Goal: Navigation & Orientation: Go to known website

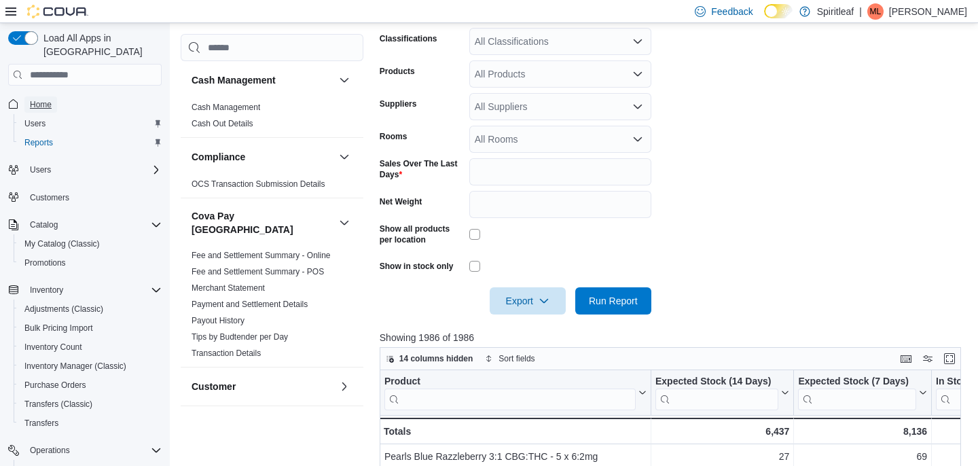
click at [47, 99] on span "Home" at bounding box center [41, 104] width 22 height 11
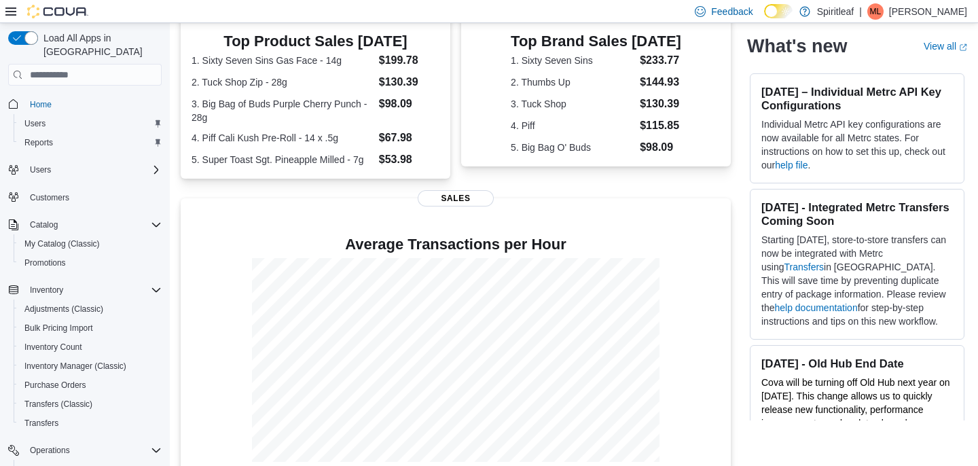
scroll to position [323, 0]
